Goal: Task Accomplishment & Management: Manage account settings

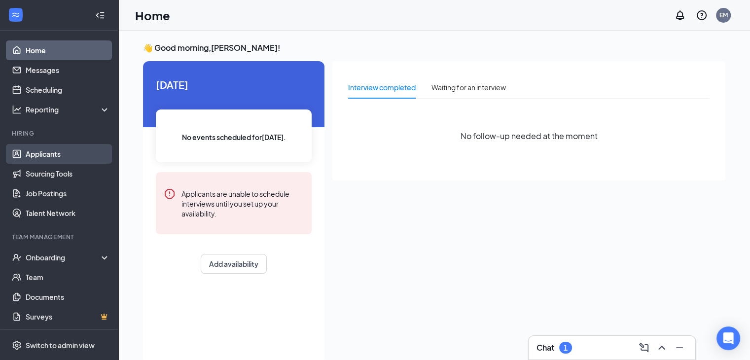
click at [53, 149] on link "Applicants" at bounding box center [68, 154] width 84 height 20
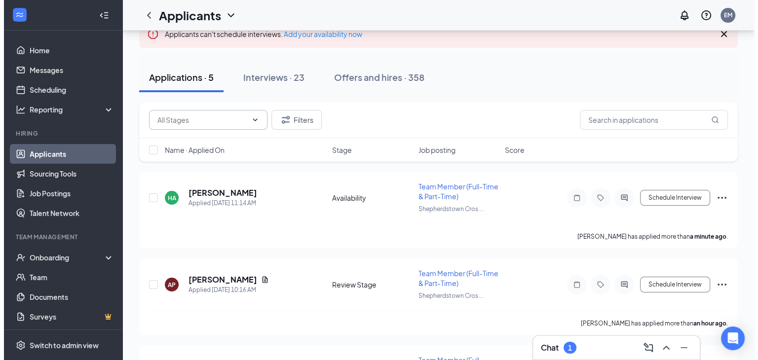
scroll to position [69, 0]
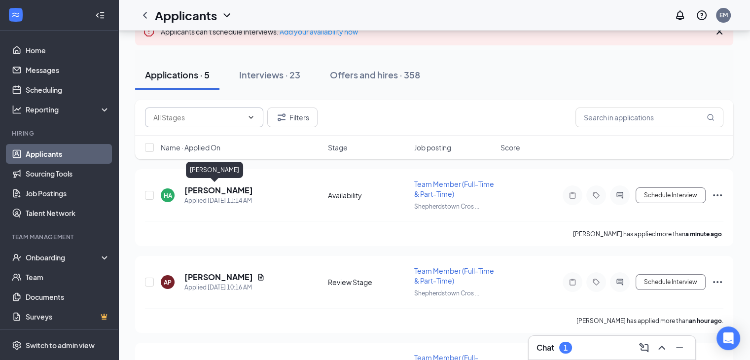
click at [206, 194] on h5 "[PERSON_NAME]" at bounding box center [218, 190] width 69 height 11
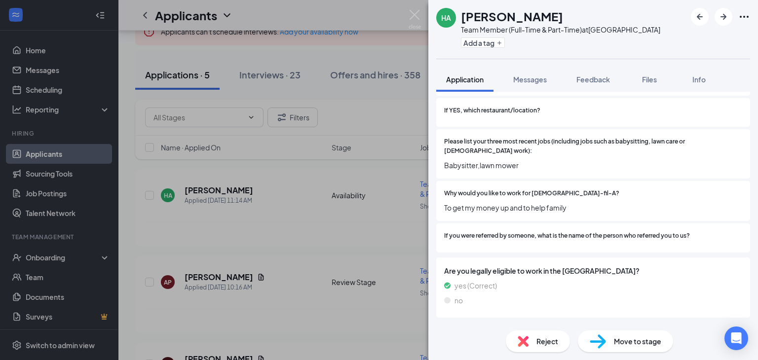
scroll to position [339, 0]
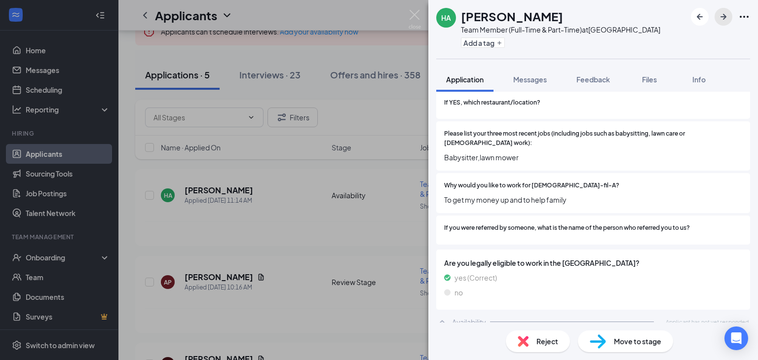
click at [725, 17] on icon "ArrowRight" at bounding box center [723, 17] width 6 height 6
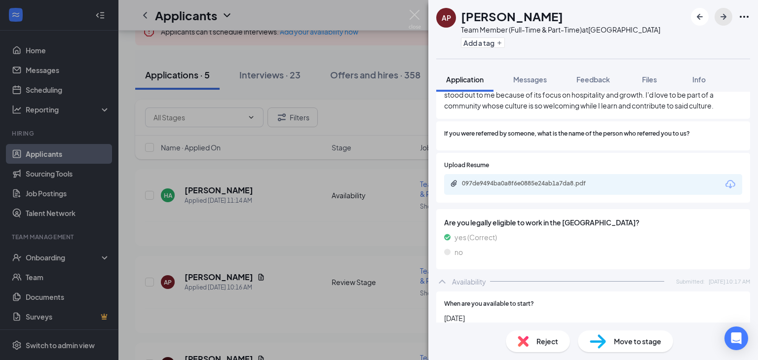
scroll to position [466, 0]
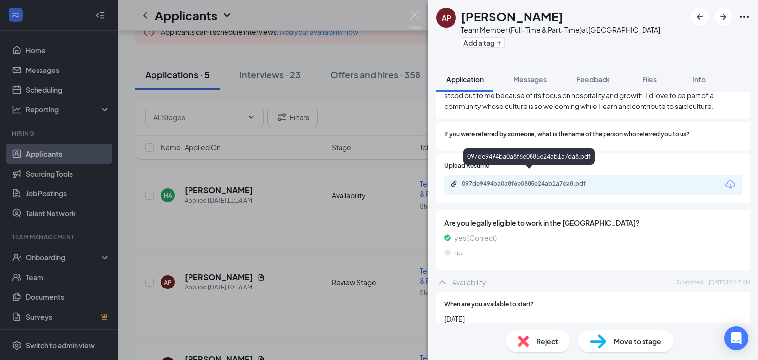
click at [552, 175] on div "097de9494ba0a8f6e0885e24ab1a7da8.pdf" at bounding box center [593, 185] width 298 height 21
click at [541, 180] on div "097de9494ba0a8f6e0885e24ab1a7da8.pdf" at bounding box center [531, 184] width 138 height 8
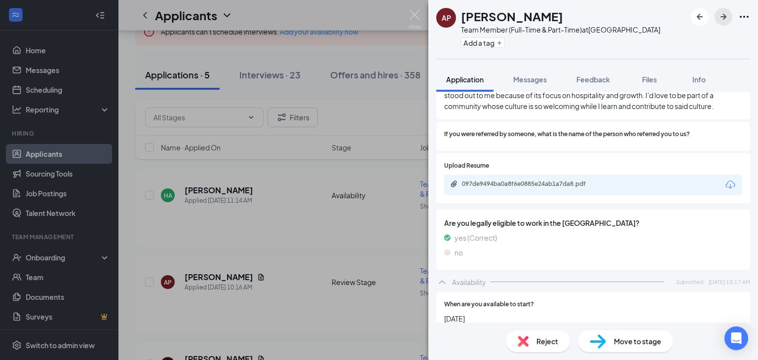
click at [731, 16] on button "button" at bounding box center [723, 17] width 18 height 18
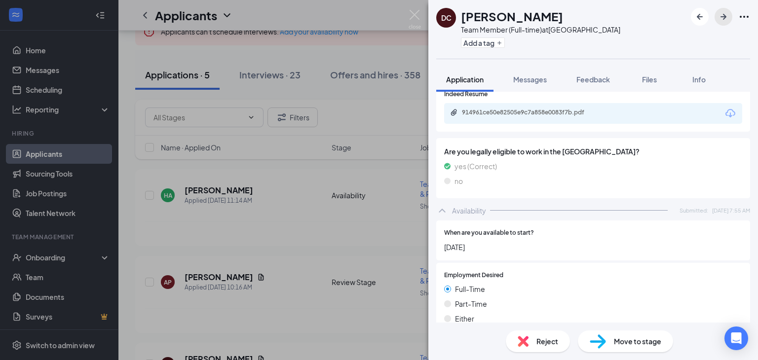
scroll to position [525, 0]
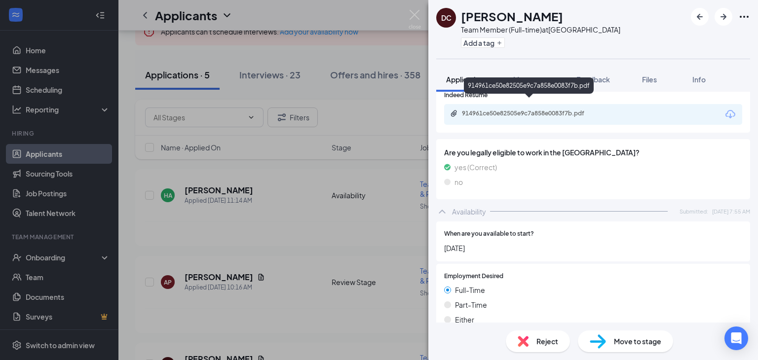
click at [495, 110] on div "914961ce50e82505e9c7a858e0083f7b.pdf" at bounding box center [531, 114] width 138 height 8
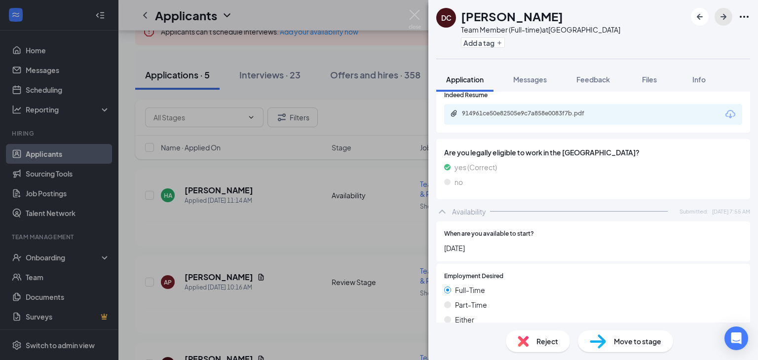
click at [723, 18] on icon "ArrowRight" at bounding box center [723, 17] width 6 height 6
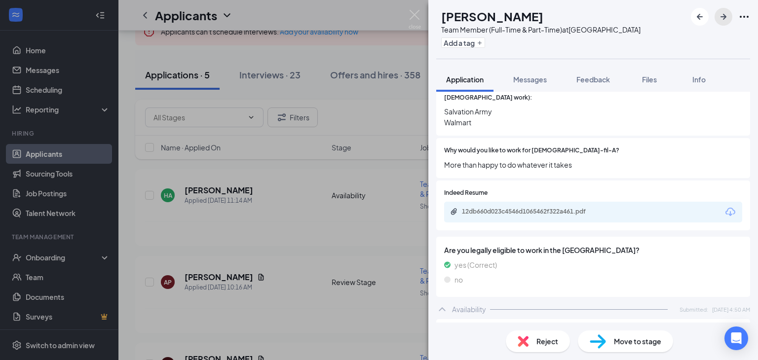
scroll to position [292, 0]
click at [523, 208] on div "12db660d023c4546d1065462f322a461.pdf" at bounding box center [530, 212] width 160 height 9
click at [724, 19] on icon "ArrowRight" at bounding box center [723, 17] width 12 height 12
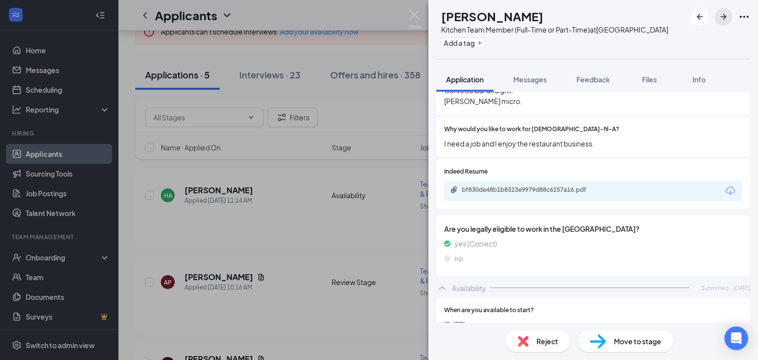
scroll to position [406, 0]
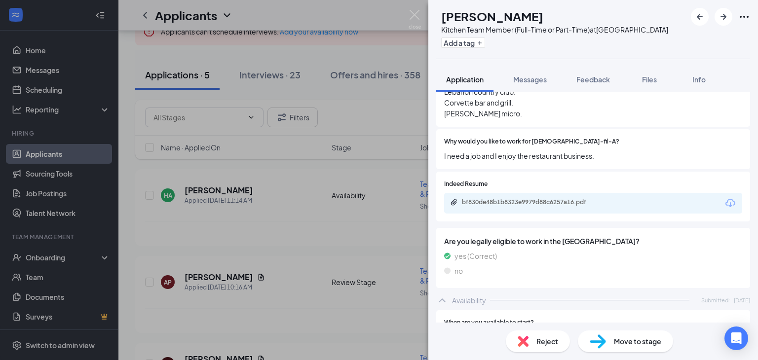
click at [495, 211] on div "bf830de48b1b8323e9979d88c6257a16.pdf" at bounding box center [593, 203] width 298 height 21
click at [491, 204] on div "bf830de48b1b8323e9979d88c6257a16.pdf" at bounding box center [531, 202] width 138 height 8
